Goal: Task Accomplishment & Management: Manage account settings

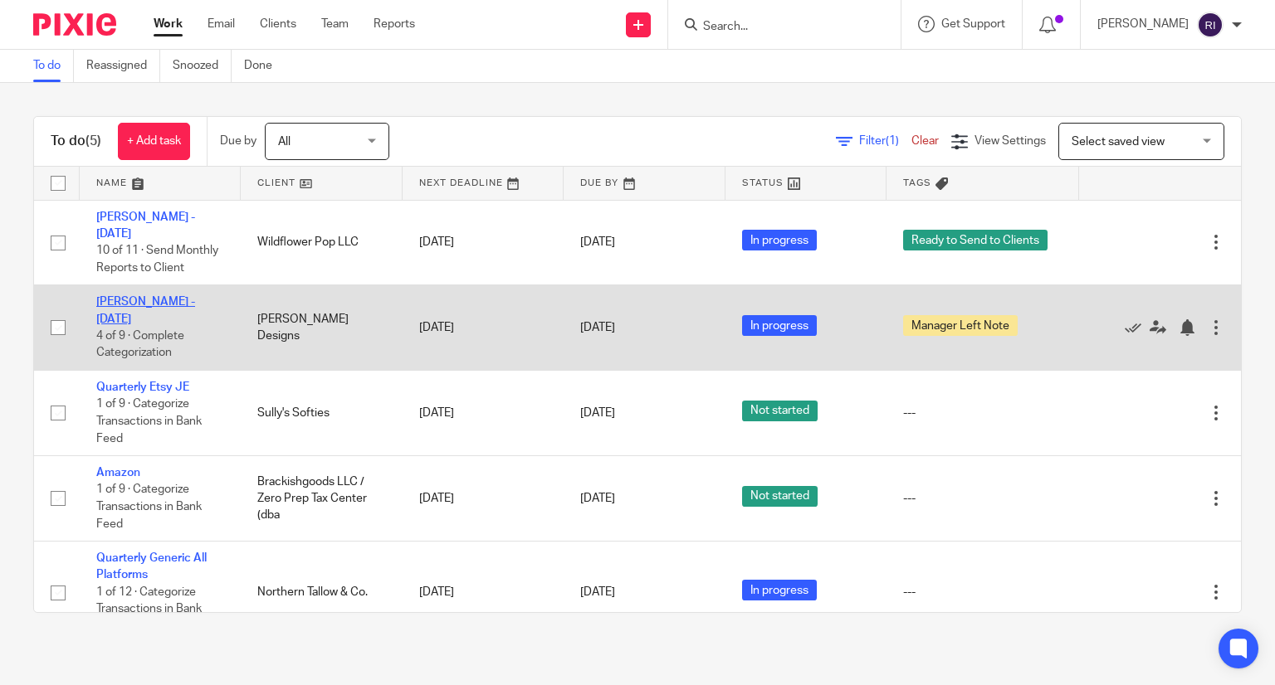
click at [173, 307] on link "[PERSON_NAME] - [DATE]" at bounding box center [145, 310] width 99 height 28
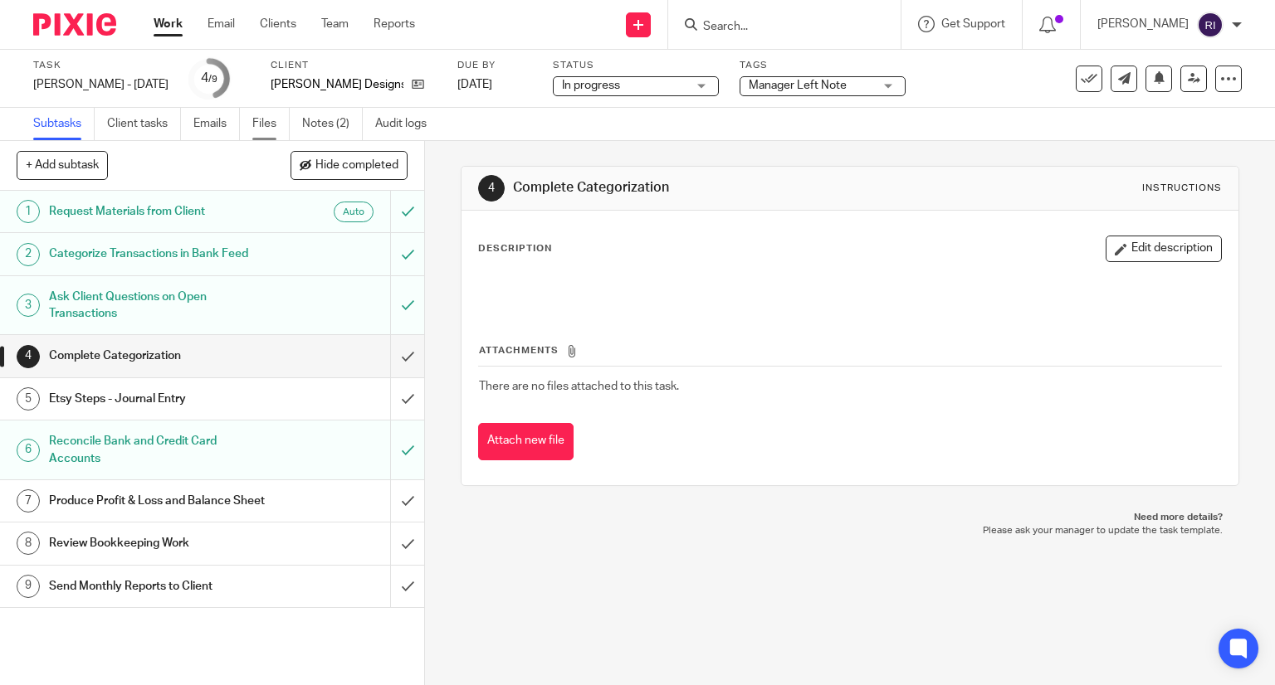
click at [263, 114] on link "Files" at bounding box center [270, 124] width 37 height 32
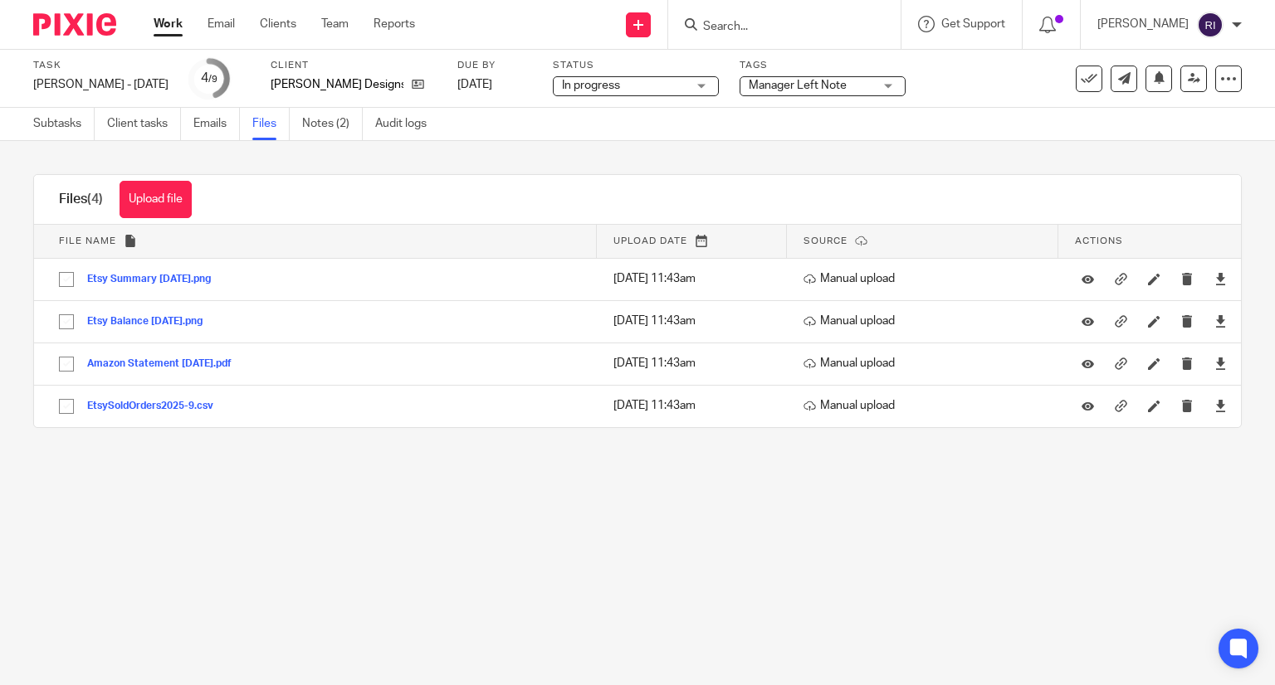
click at [339, 116] on link "Notes (2)" at bounding box center [332, 124] width 61 height 32
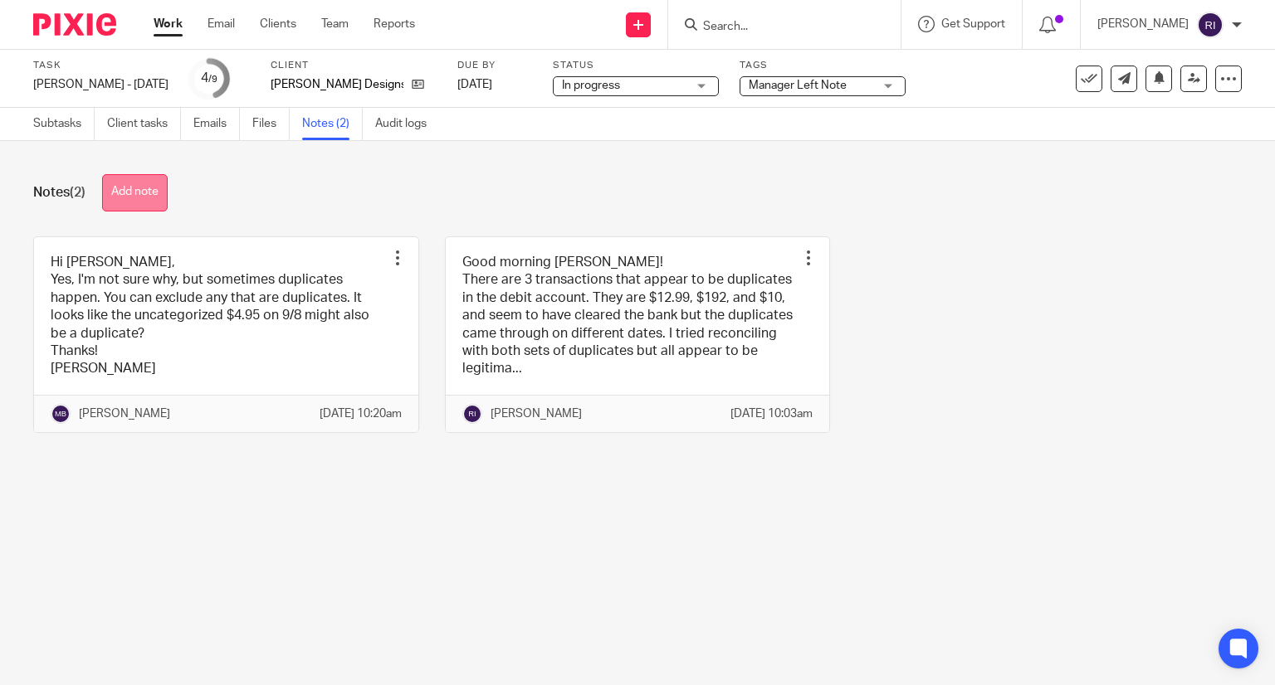
click at [134, 199] on button "Add note" at bounding box center [135, 192] width 66 height 37
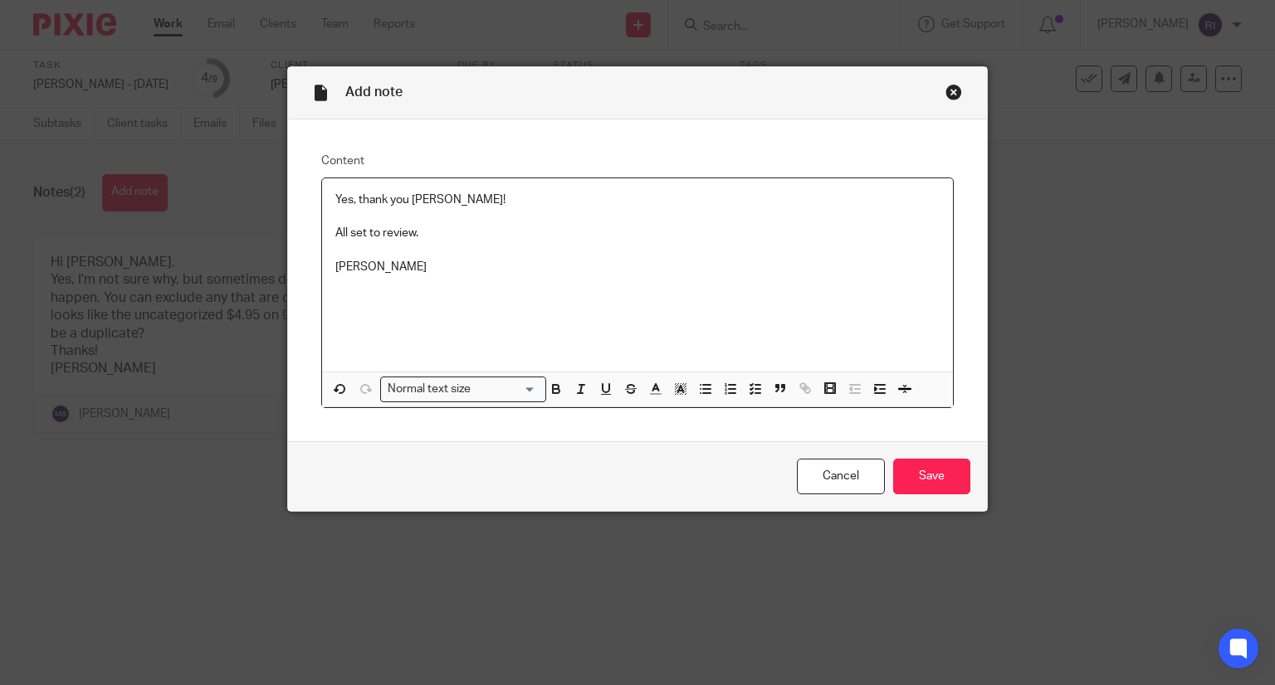
click at [335, 231] on p "All set to review." at bounding box center [637, 233] width 605 height 17
click at [492, 198] on p "Yes, thank you Michelle! All set to review." at bounding box center [637, 200] width 605 height 17
click at [905, 467] on input "Save" at bounding box center [931, 477] width 77 height 36
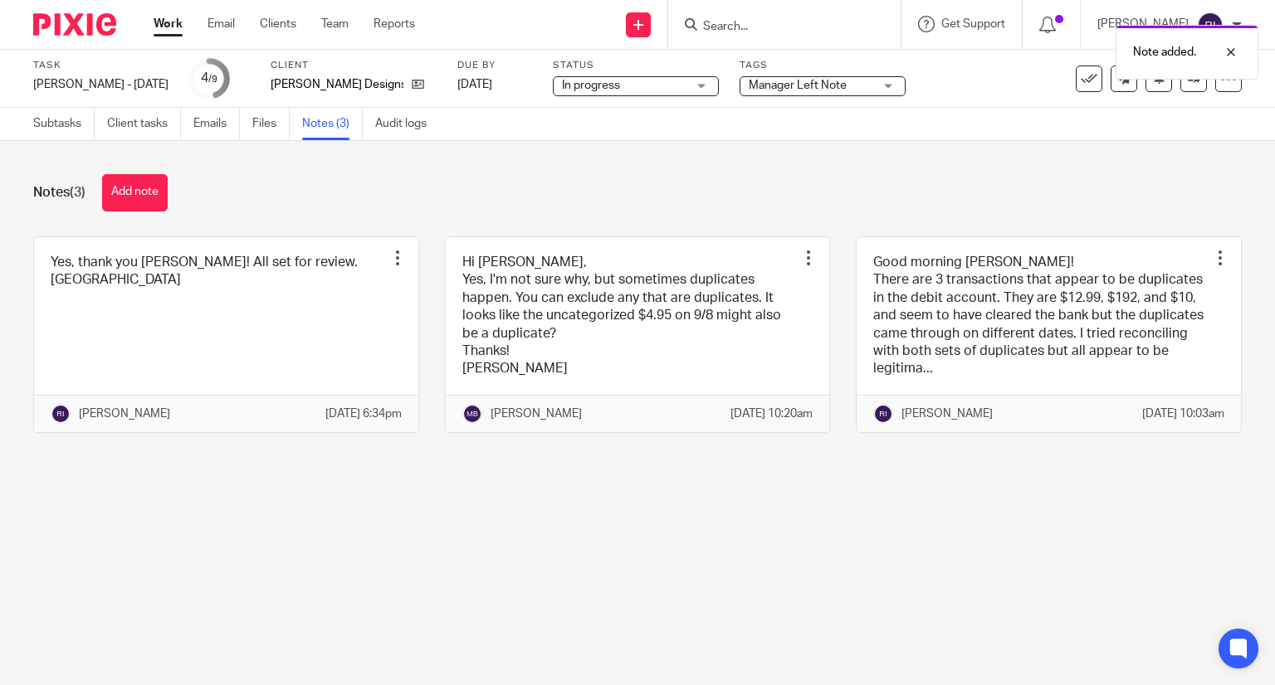
click at [851, 78] on div "Note added." at bounding box center [947, 48] width 621 height 63
click at [846, 85] on div "Manager Left Note" at bounding box center [822, 86] width 166 height 20
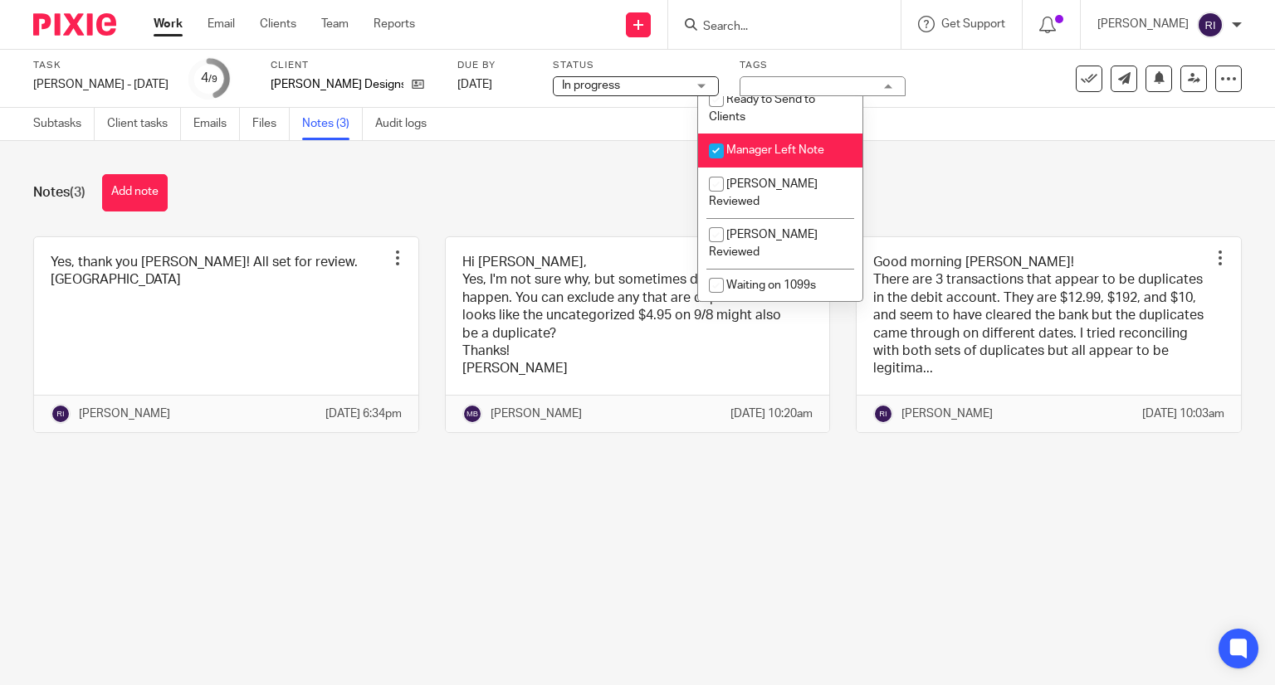
scroll to position [149, 0]
click at [716, 160] on input "checkbox" at bounding box center [716, 150] width 32 height 32
checkbox input "false"
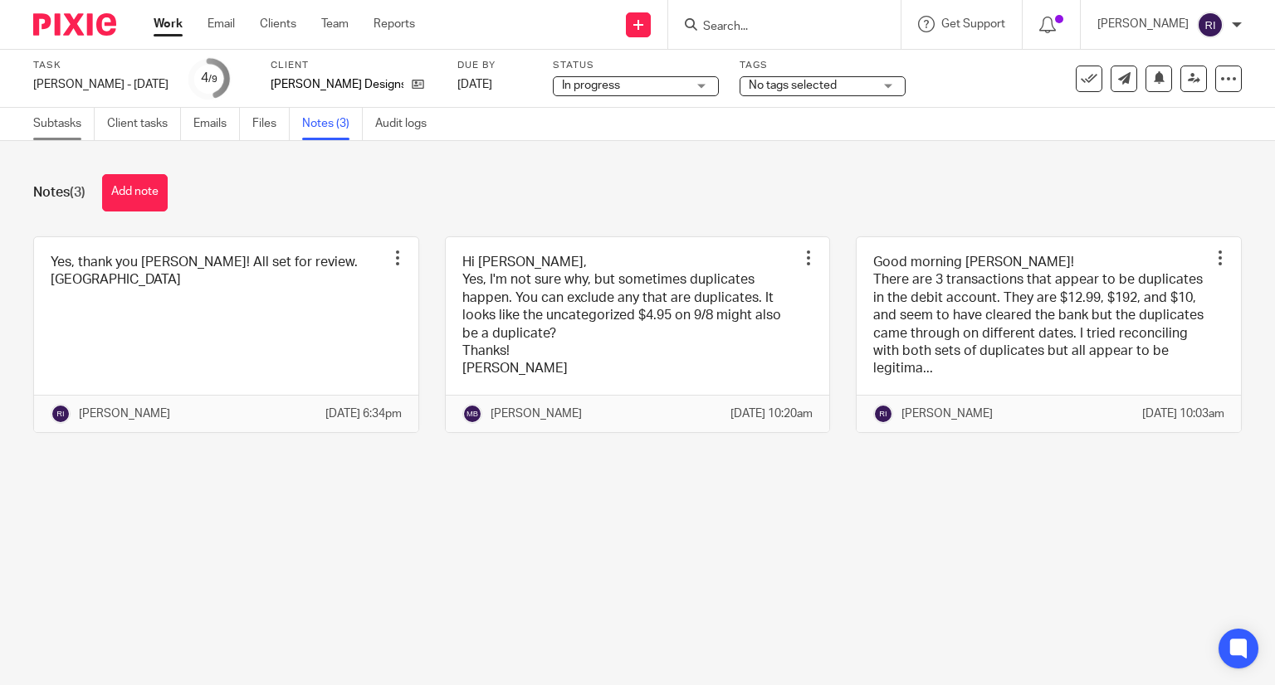
click at [72, 123] on link "Subtasks" at bounding box center [63, 124] width 61 height 32
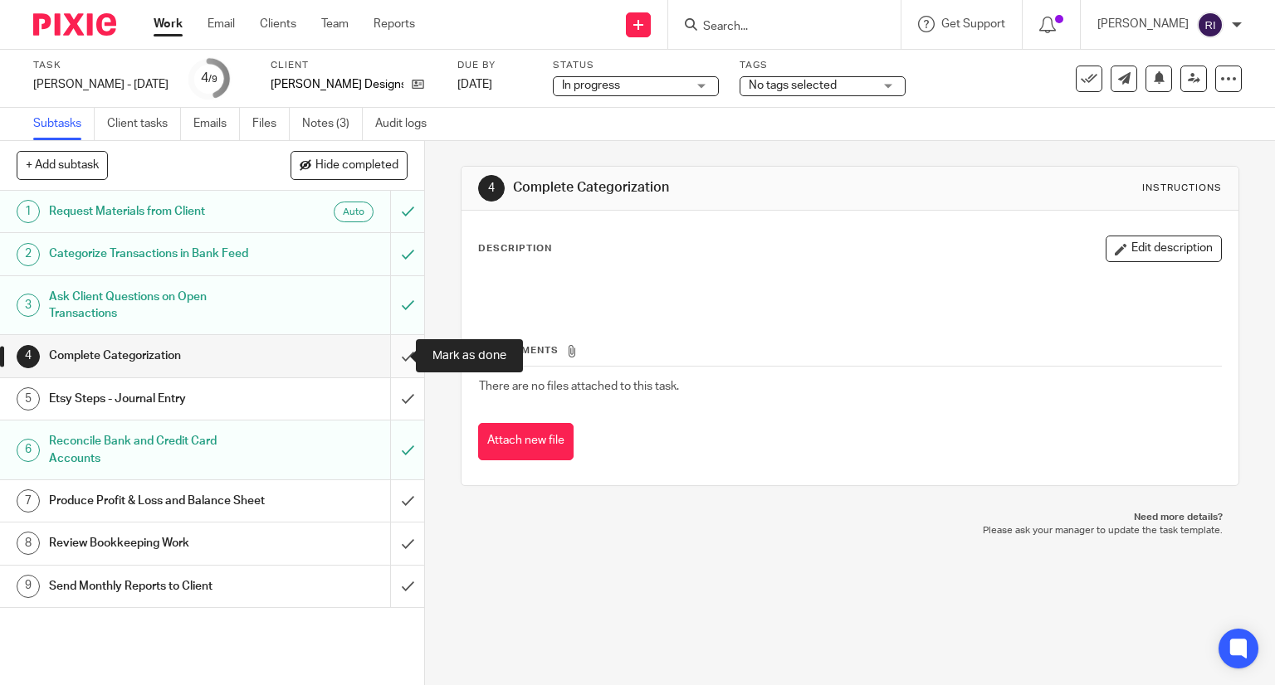
click at [397, 351] on input "submit" at bounding box center [212, 355] width 424 height 41
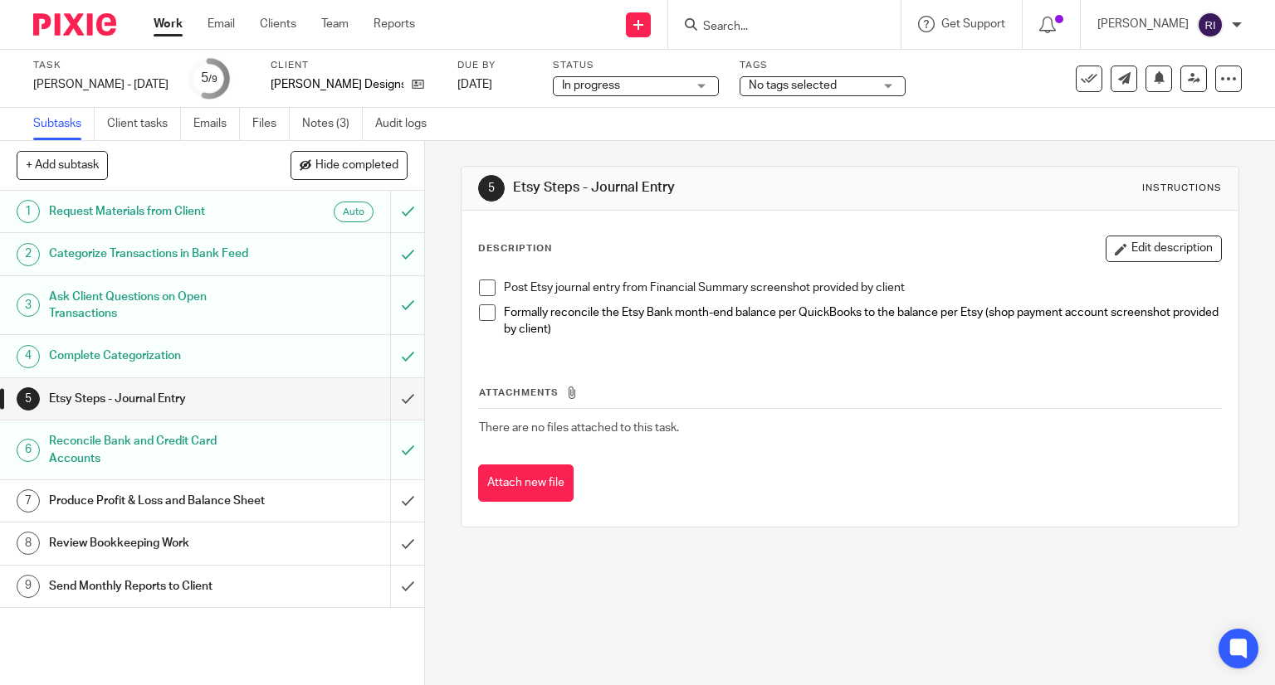
click at [268, 107] on div "Task Susan - Sep 2025 Save Susan - Sep 2025 5 /9 Client Susan Paulette Designs …" at bounding box center [637, 79] width 1275 height 58
click at [266, 115] on link "Files" at bounding box center [270, 124] width 37 height 32
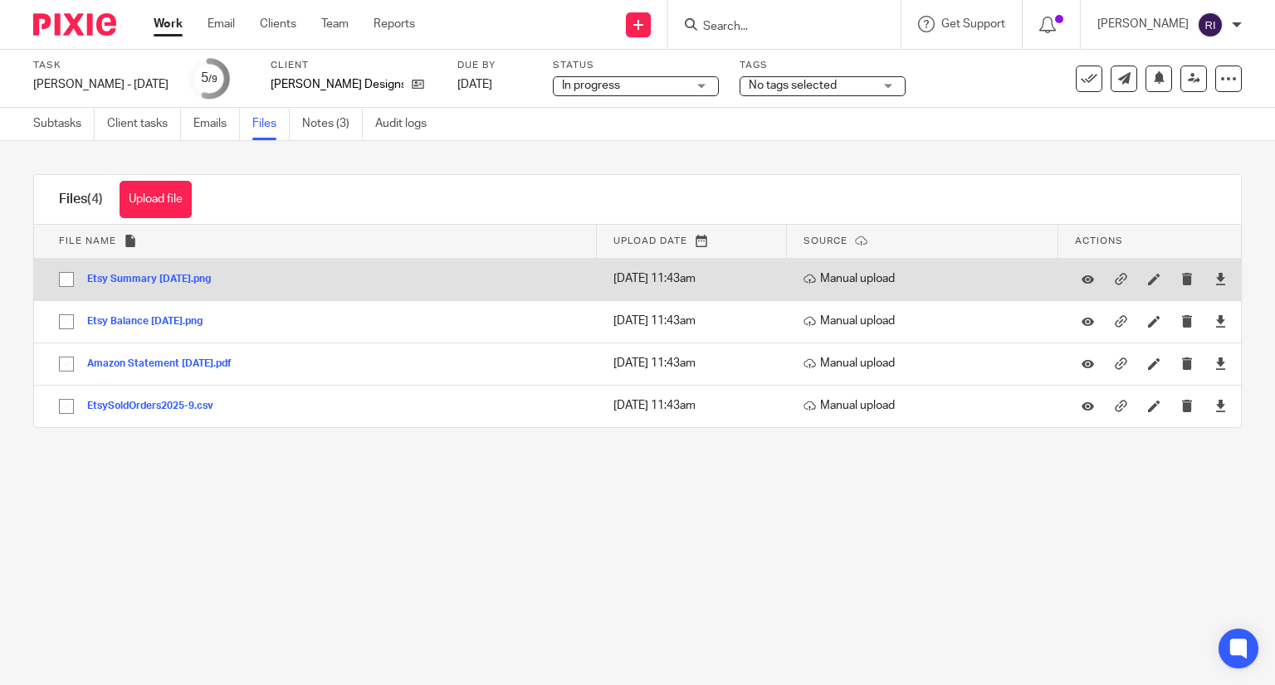
click at [199, 283] on button "Etsy Summary [DATE].png" at bounding box center [155, 280] width 136 height 12
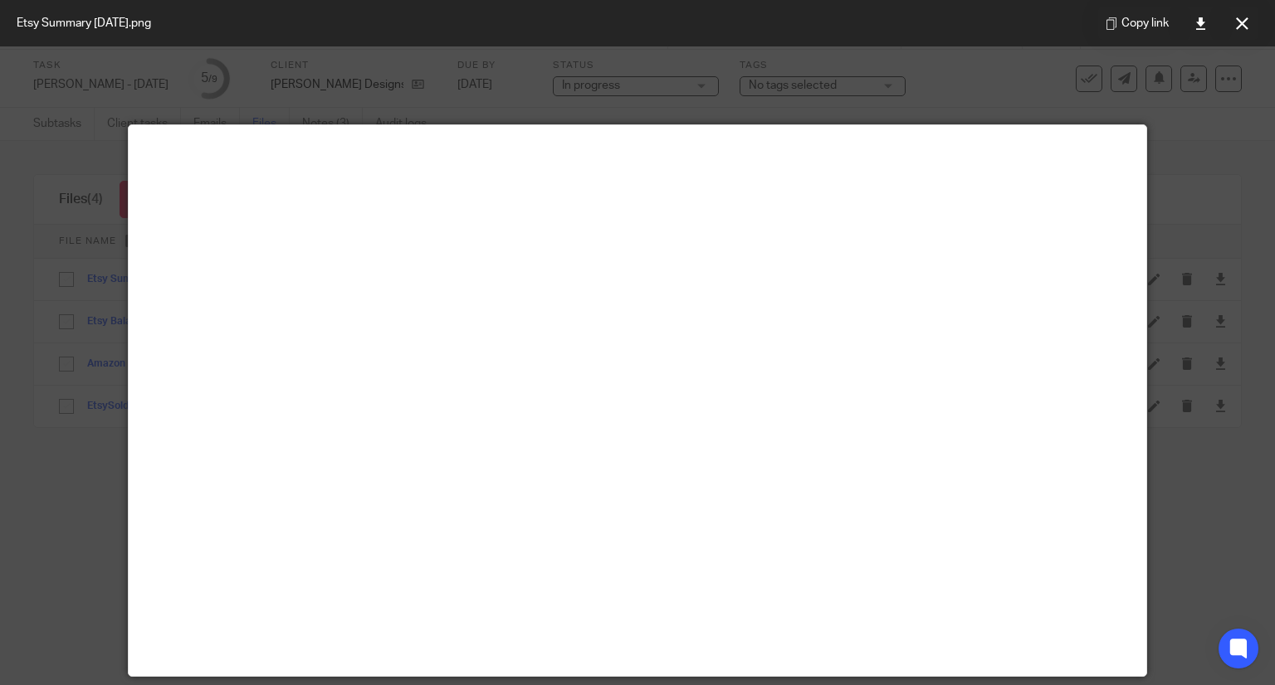
scroll to position [59, 0]
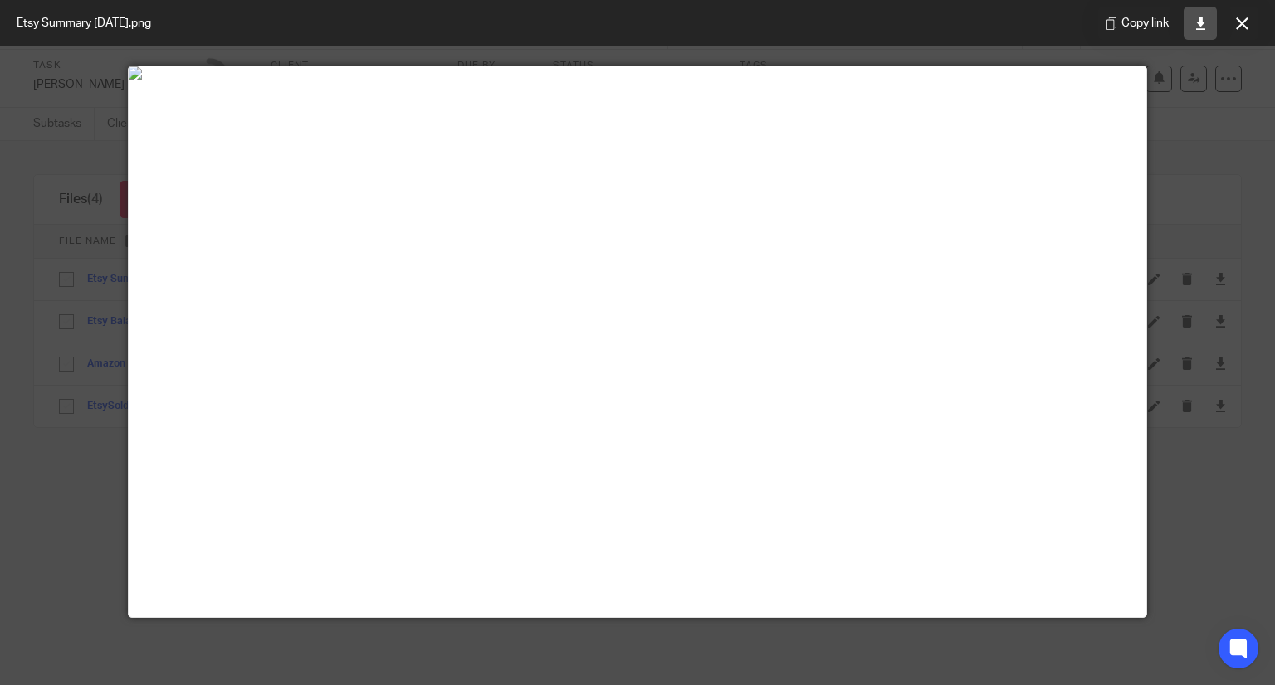
click at [1185, 25] on link at bounding box center [1199, 23] width 33 height 33
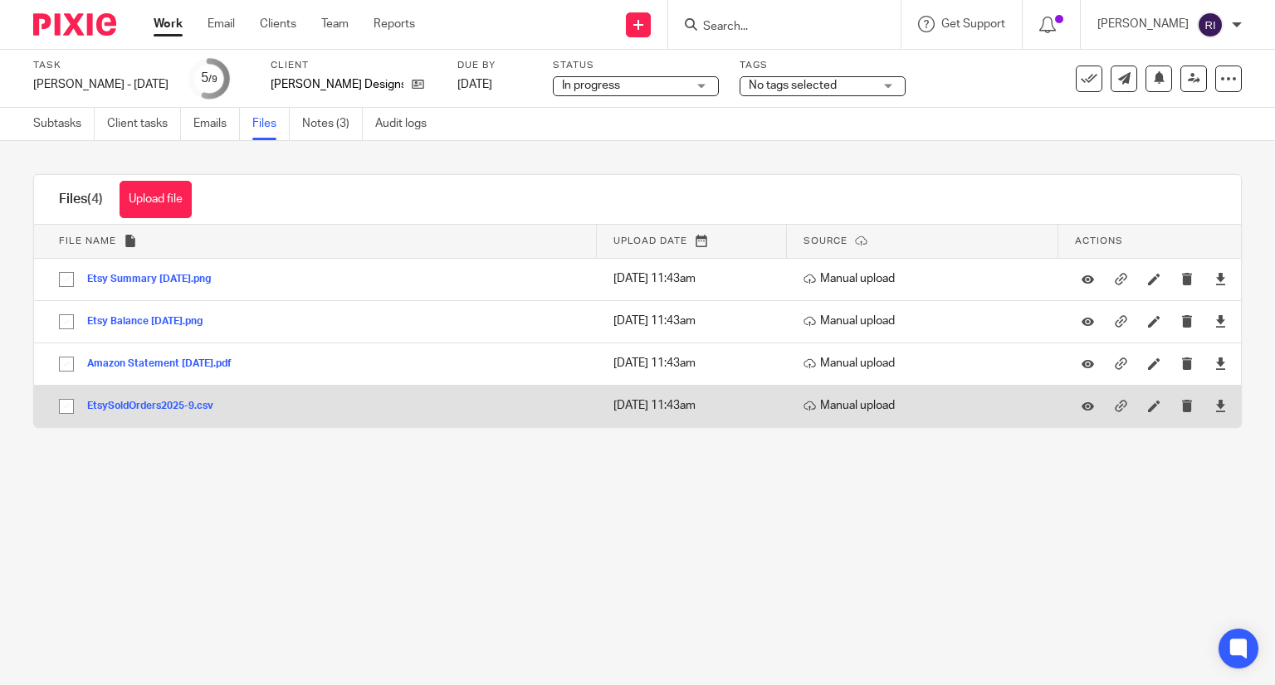
click at [189, 406] on button "EtsySoldOrders2025-9.csv" at bounding box center [156, 407] width 139 height 12
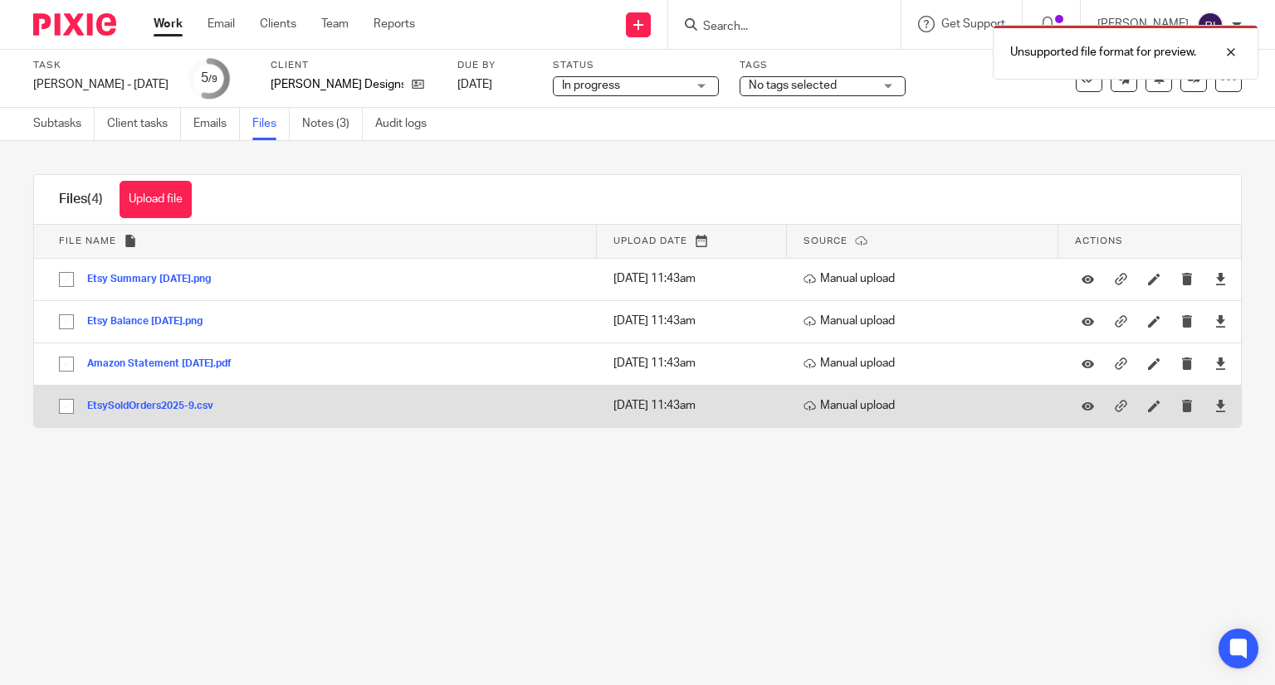
click at [1207, 409] on div at bounding box center [1219, 406] width 25 height 25
click at [1214, 407] on icon at bounding box center [1220, 406] width 12 height 12
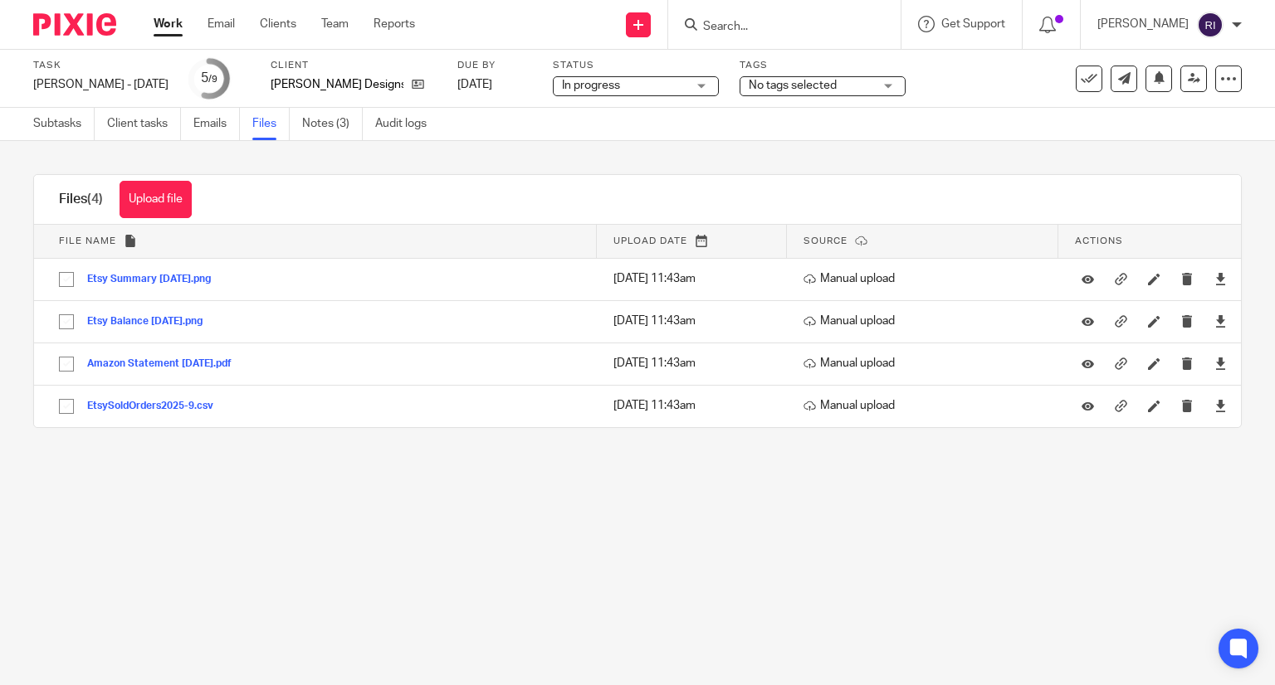
click at [646, 160] on div "Upload file Drag & Drop your files, or click here Files uploading... Files (4) …" at bounding box center [637, 301] width 1275 height 320
click at [661, 535] on main "Task Susan - Sep 2025 Save Susan - Sep 2025 5 /9 Client Susan Paulette Designs …" at bounding box center [637, 342] width 1275 height 685
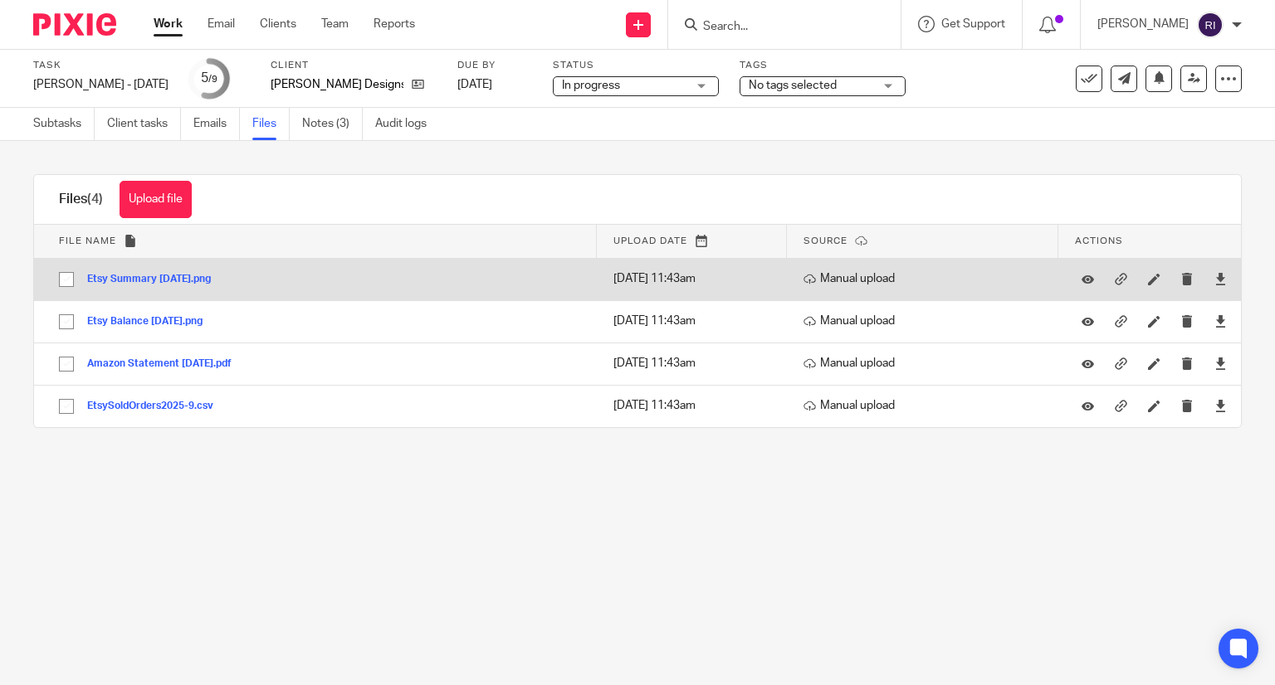
click at [153, 277] on button "Etsy Summary [DATE].png" at bounding box center [155, 280] width 136 height 12
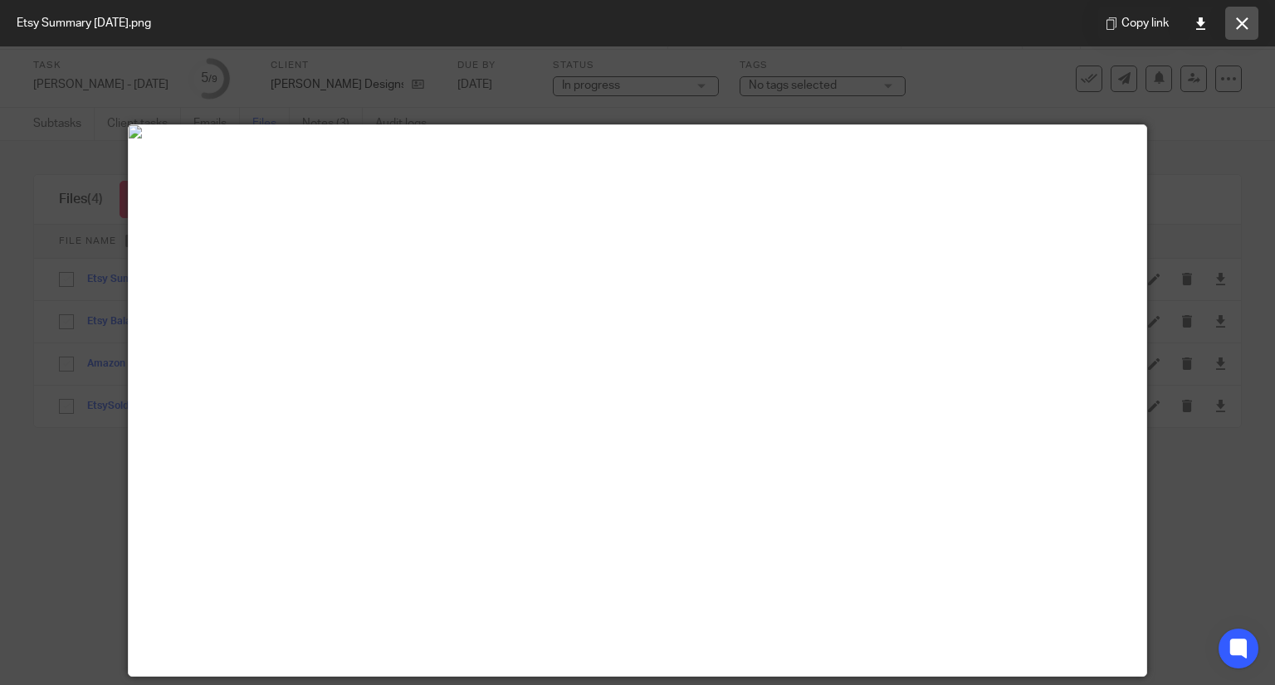
click at [1241, 17] on icon at bounding box center [1242, 23] width 12 height 12
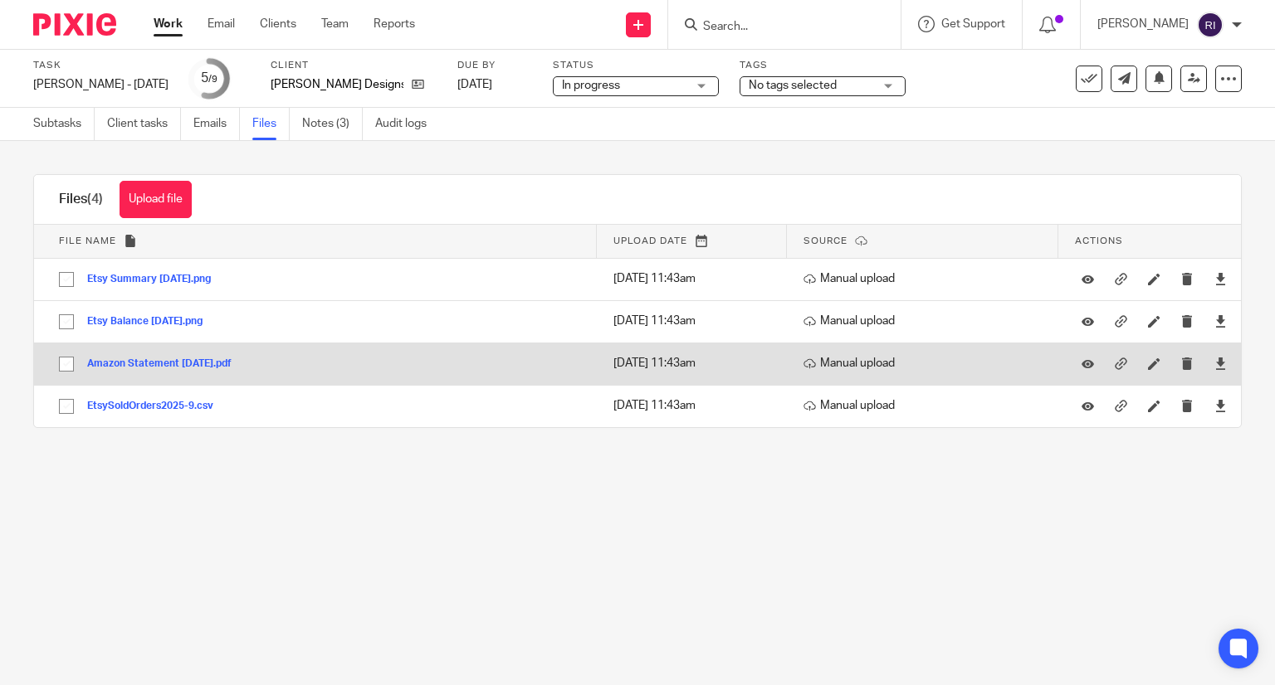
click at [186, 364] on button "Amazon Statement Sep 2025.pdf" at bounding box center [165, 364] width 157 height 12
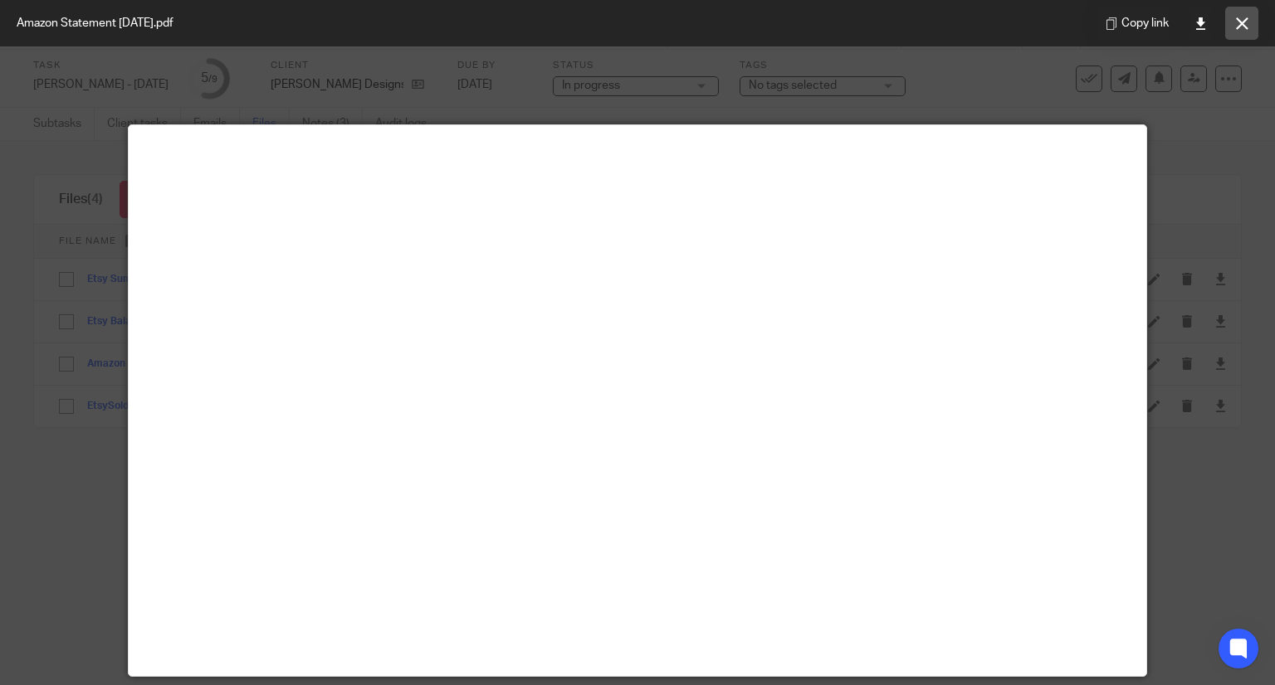
click at [1245, 27] on icon at bounding box center [1242, 23] width 12 height 12
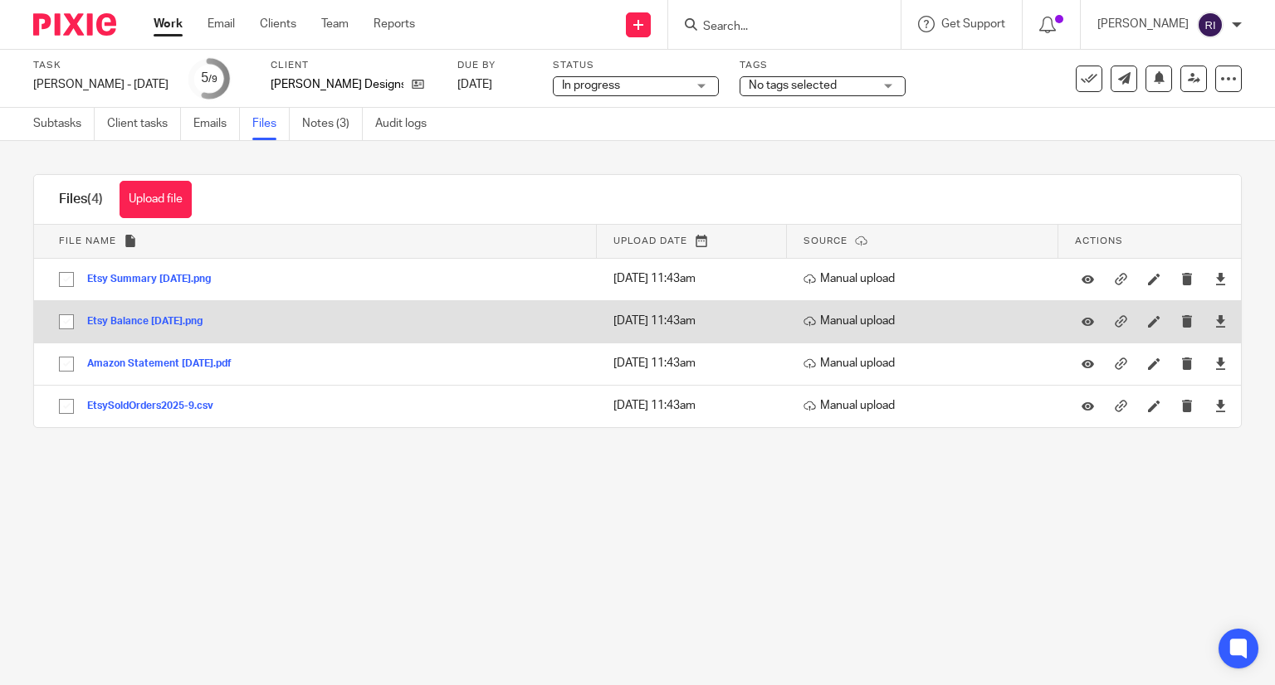
click at [182, 319] on button "Etsy Balance Sep 2025.png" at bounding box center [151, 322] width 128 height 12
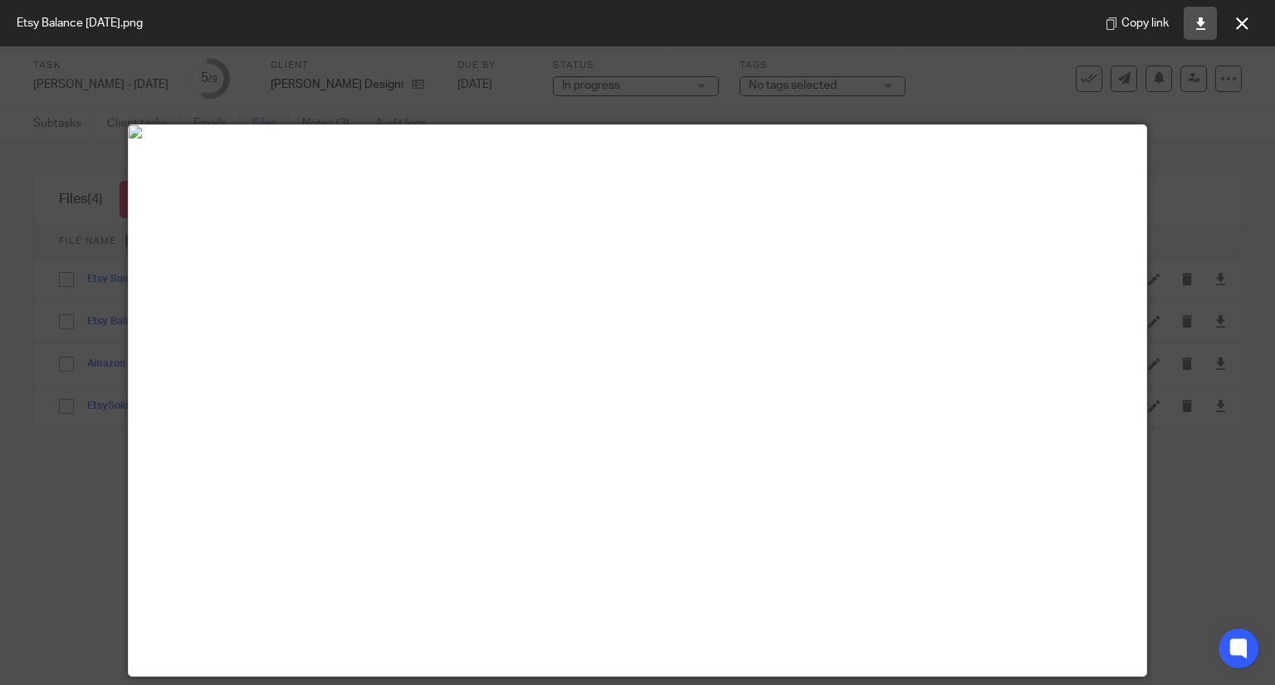
click at [1194, 27] on icon at bounding box center [1200, 23] width 12 height 12
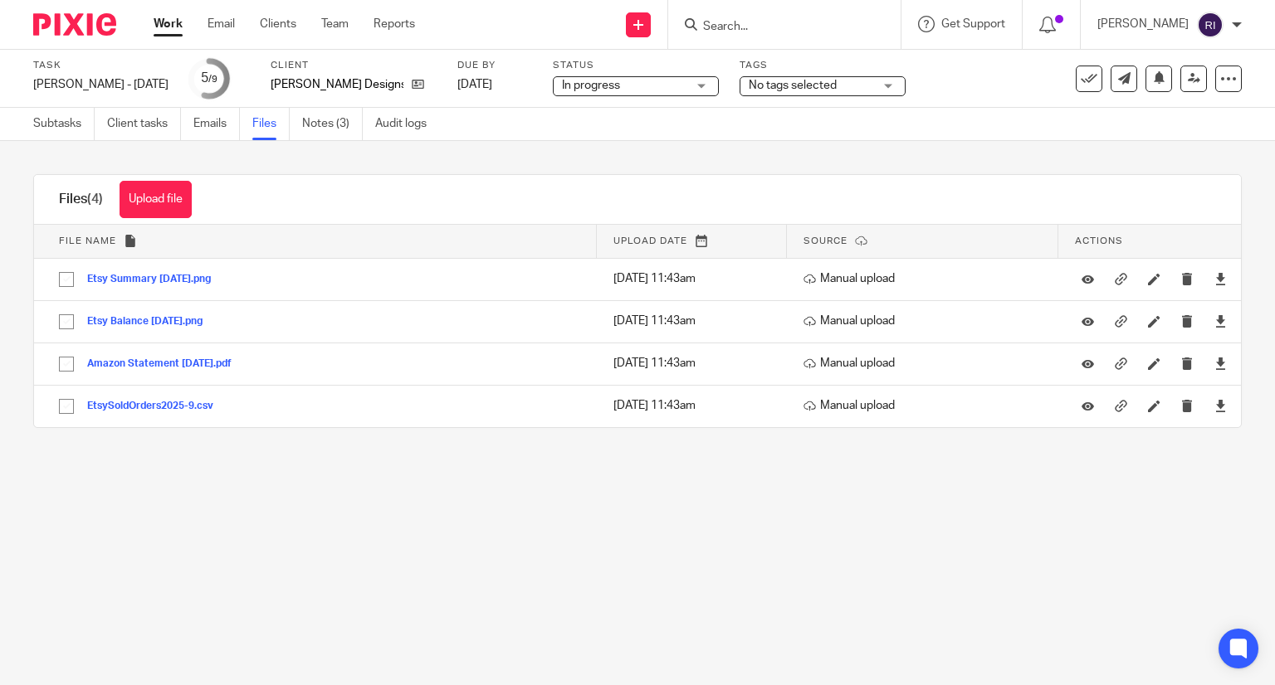
click at [28, 137] on div "Subtasks Client tasks Emails Files Notes (3) Audit logs" at bounding box center [234, 124] width 468 height 32
click at [56, 113] on link "Subtasks" at bounding box center [63, 124] width 61 height 32
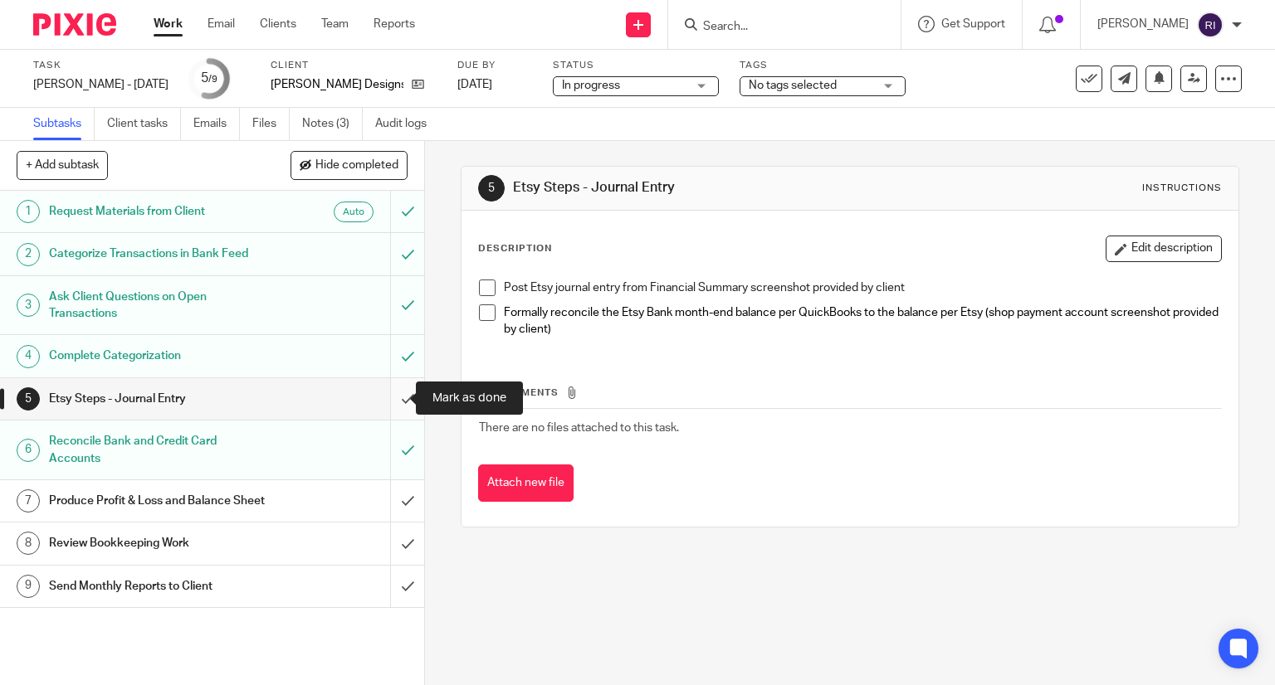
click at [380, 402] on input "submit" at bounding box center [212, 398] width 424 height 41
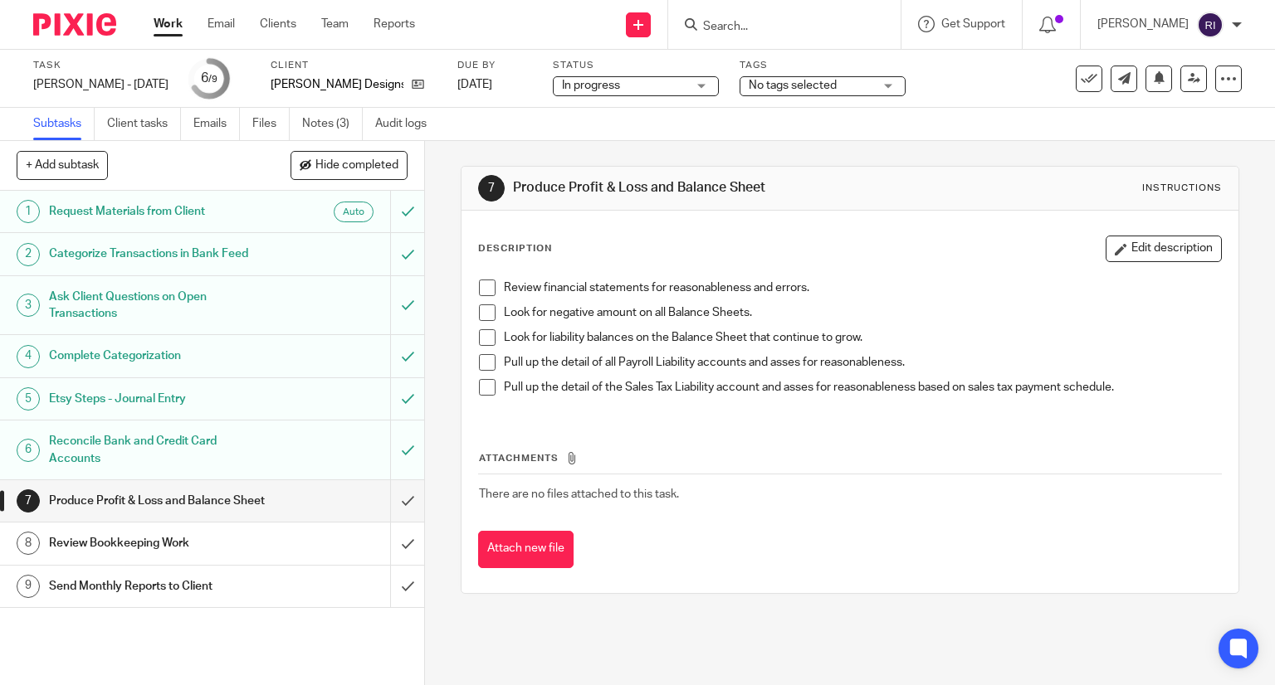
click at [842, 82] on div "No tags selected" at bounding box center [822, 86] width 166 height 20
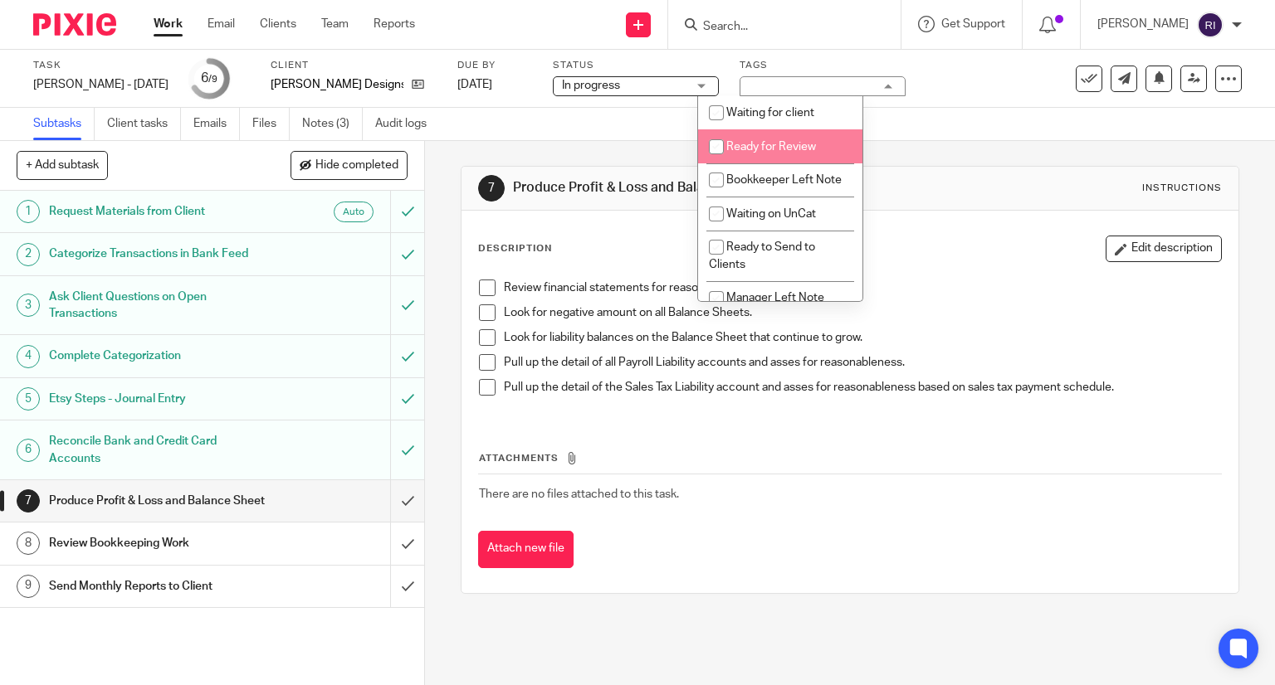
click at [717, 145] on input "checkbox" at bounding box center [716, 147] width 32 height 32
checkbox input "true"
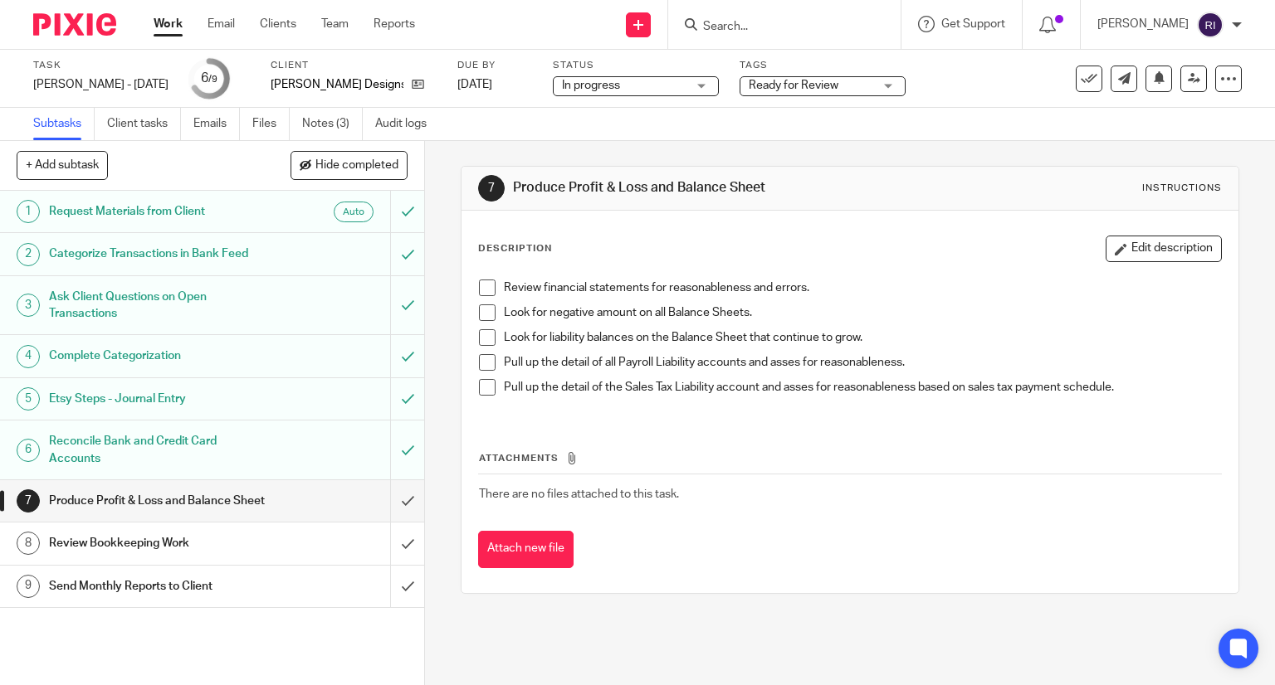
click at [598, 140] on div "Subtasks Client tasks Emails Files Notes (3) Audit logs" at bounding box center [637, 124] width 1275 height 33
click at [383, 503] on input "submit" at bounding box center [212, 500] width 424 height 41
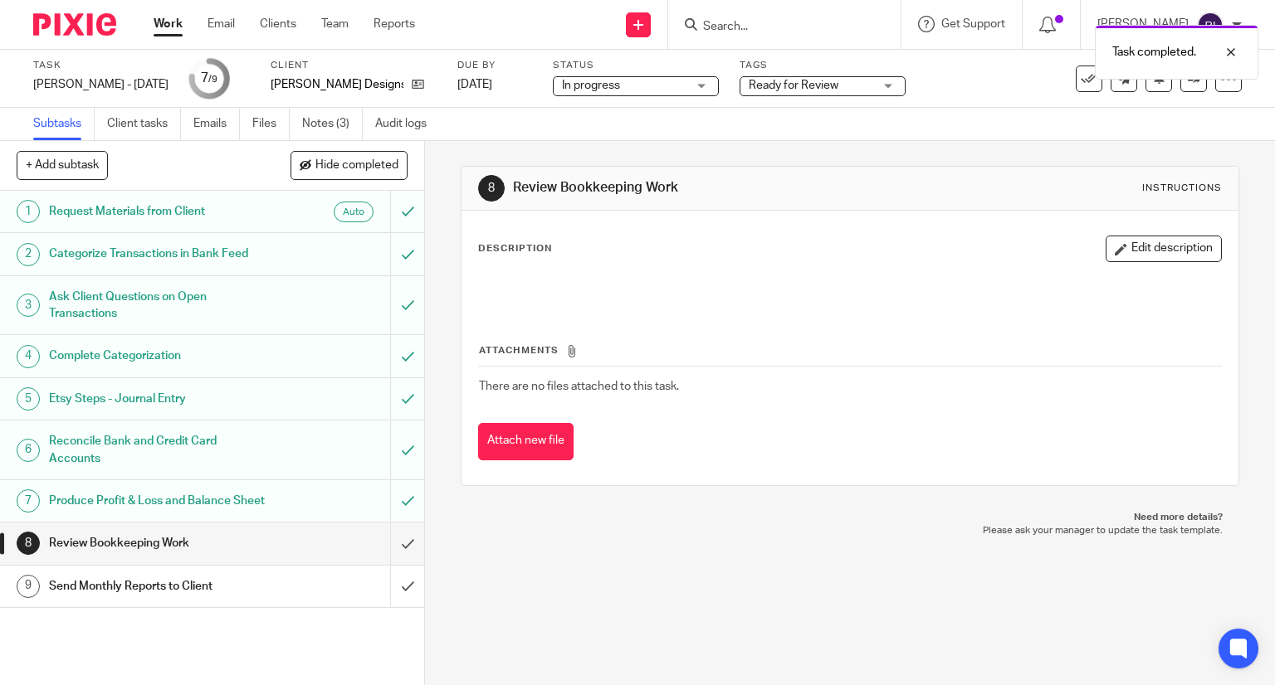
click at [239, 512] on h1 "Produce Profit & Loss and Balance Sheet" at bounding box center [157, 501] width 217 height 25
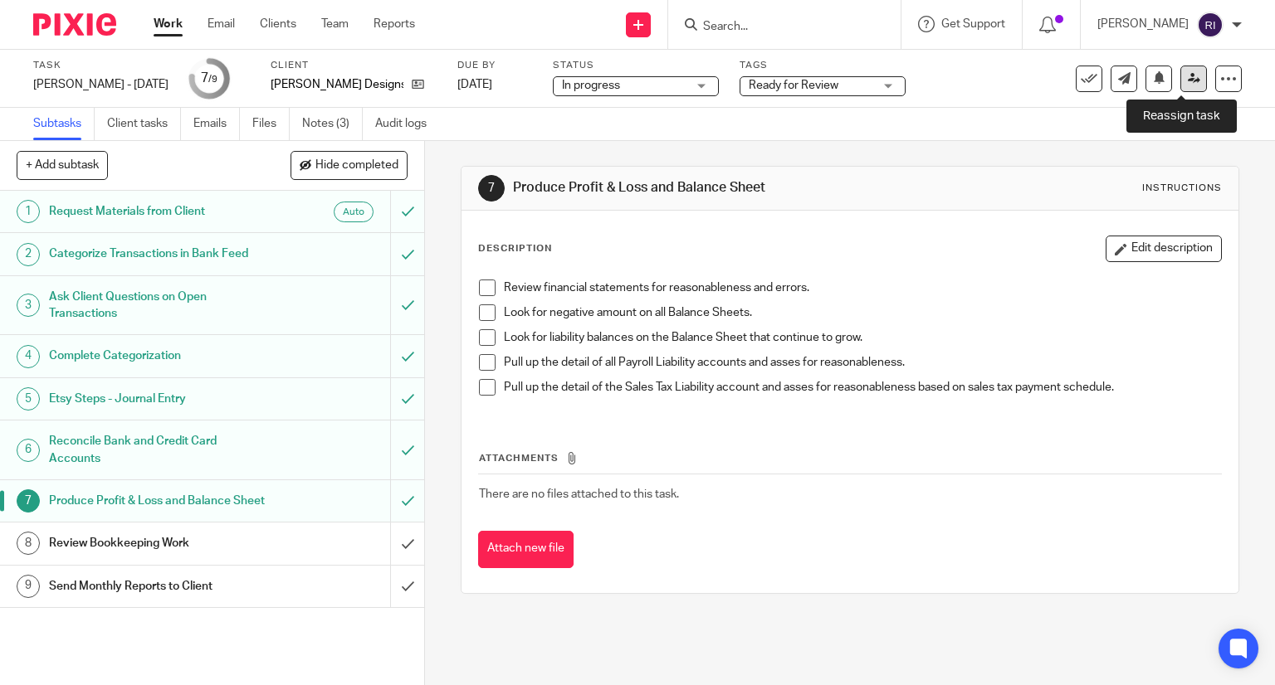
click at [1187, 82] on icon at bounding box center [1193, 78] width 12 height 12
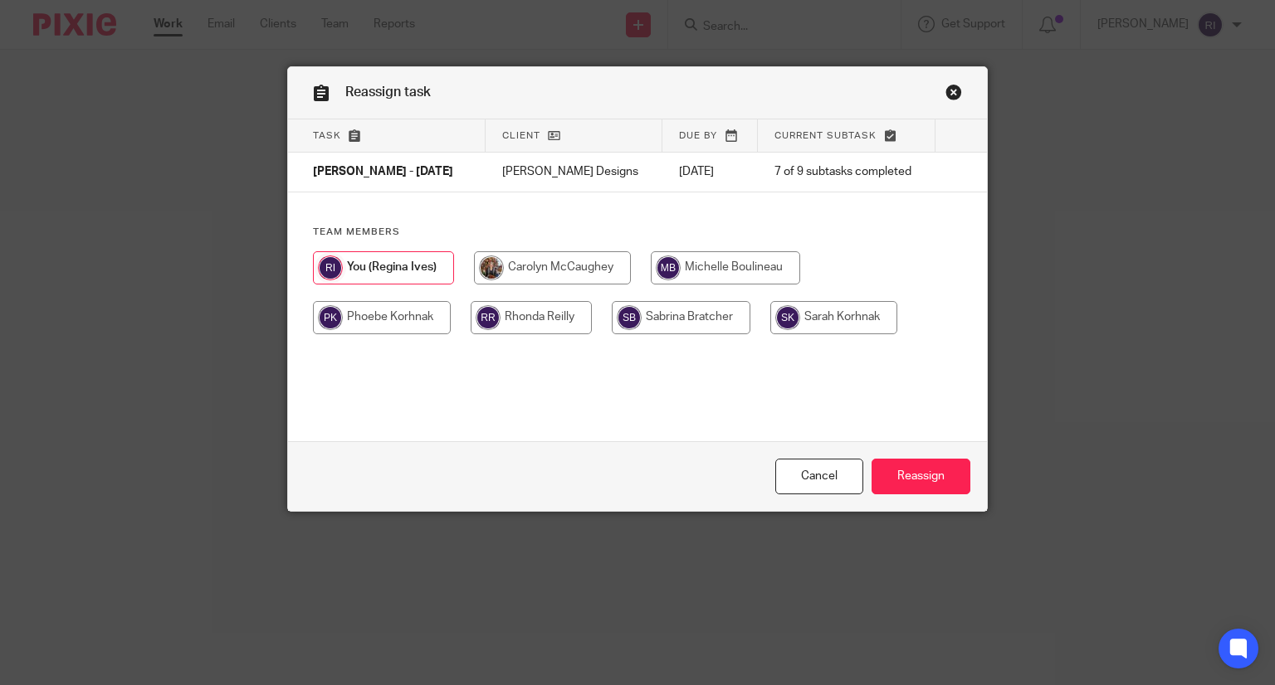
click at [756, 276] on input "radio" at bounding box center [725, 267] width 149 height 33
radio input "true"
click at [919, 482] on input "Reassign" at bounding box center [920, 477] width 99 height 36
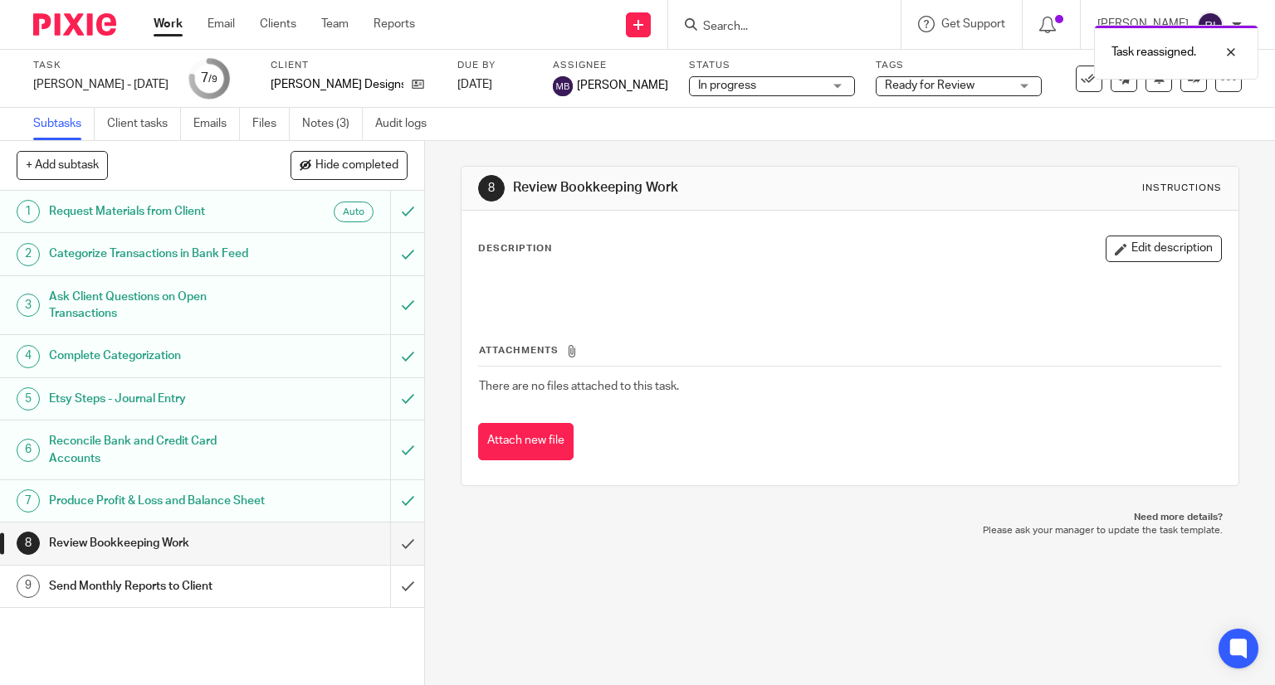
click at [177, 17] on link "Work" at bounding box center [168, 24] width 29 height 17
